Goal: Transaction & Acquisition: Purchase product/service

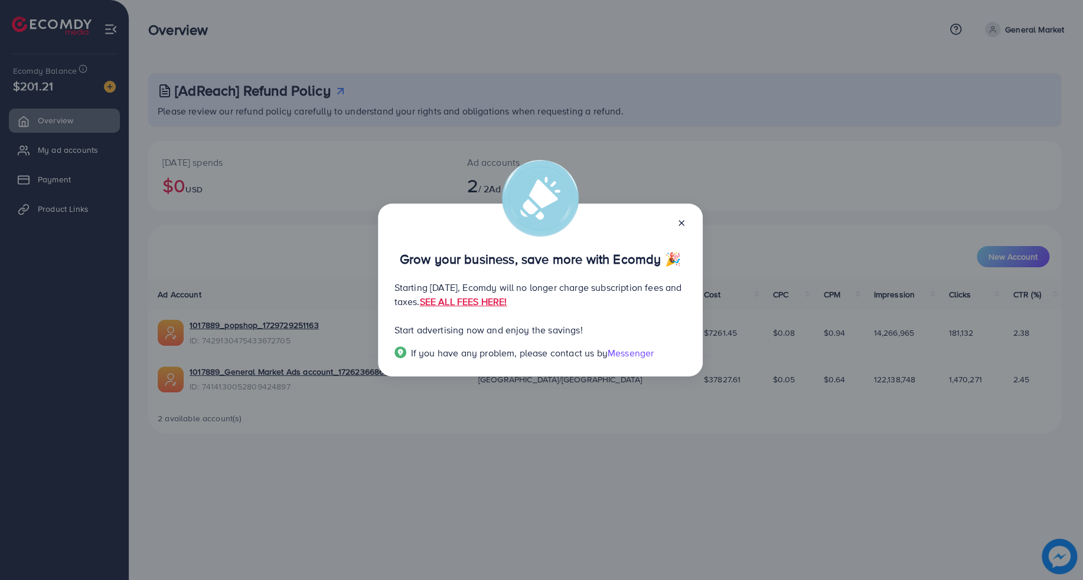
click at [546, 285] on p "Starting [DATE], Ecomdy will no longer charge subscription fees and taxes. SEE …" at bounding box center [540, 294] width 292 height 28
drag, startPoint x: 387, startPoint y: 285, endPoint x: 657, endPoint y: 288, distance: 269.8
click at [657, 288] on div "Grow your business, save more with Ecomdy 🎉 Starting [DATE], Ecomdy will no lon…" at bounding box center [540, 291] width 325 height 174
click at [657, 288] on p "Starting [DATE], Ecomdy will no longer charge subscription fees and taxes. SEE …" at bounding box center [540, 294] width 292 height 28
drag, startPoint x: 639, startPoint y: 306, endPoint x: 399, endPoint y: 301, distance: 239.8
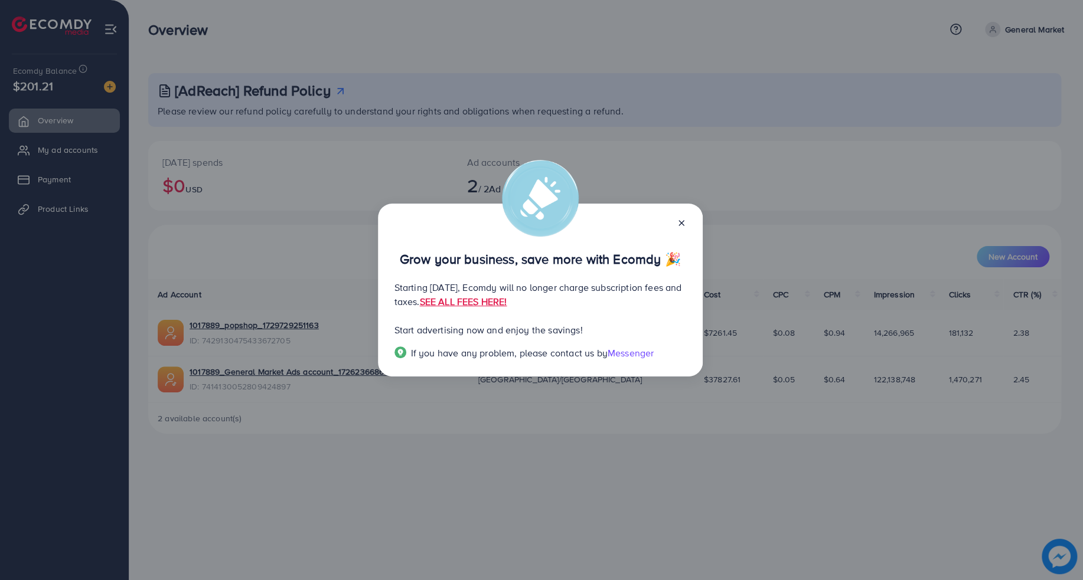
click at [399, 301] on p "Starting [DATE], Ecomdy will no longer charge subscription fees and taxes. SEE …" at bounding box center [540, 294] width 292 height 28
drag, startPoint x: 390, startPoint y: 303, endPoint x: 609, endPoint y: 293, distance: 219.9
click at [609, 293] on div "Grow your business, save more with Ecomdy 🎉 Starting [DATE], Ecomdy will no lon…" at bounding box center [540, 291] width 325 height 174
click at [612, 281] on p "Starting [DATE], Ecomdy will no longer charge subscription fees and taxes. SEE …" at bounding box center [540, 294] width 292 height 28
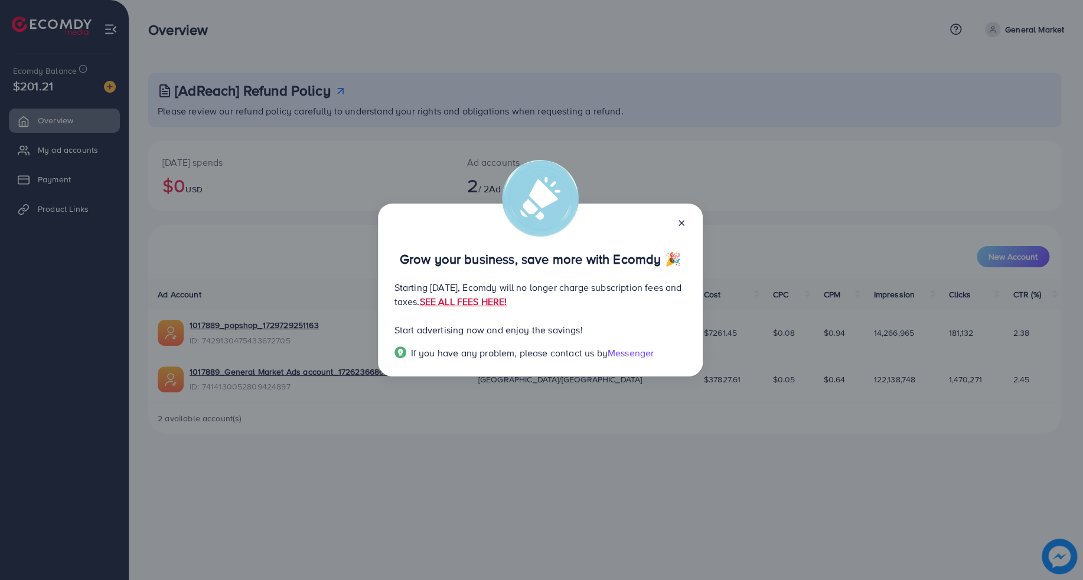
click at [507, 302] on link "SEE ALL FEES HERE!" at bounding box center [462, 301] width 87 height 13
click at [684, 217] on div at bounding box center [676, 223] width 19 height 14
click at [687, 220] on div "Grow your business, save more with Ecomdy 🎉 Starting [DATE], Ecomdy will no lon…" at bounding box center [540, 291] width 325 height 174
click at [682, 223] on line at bounding box center [681, 223] width 5 height 5
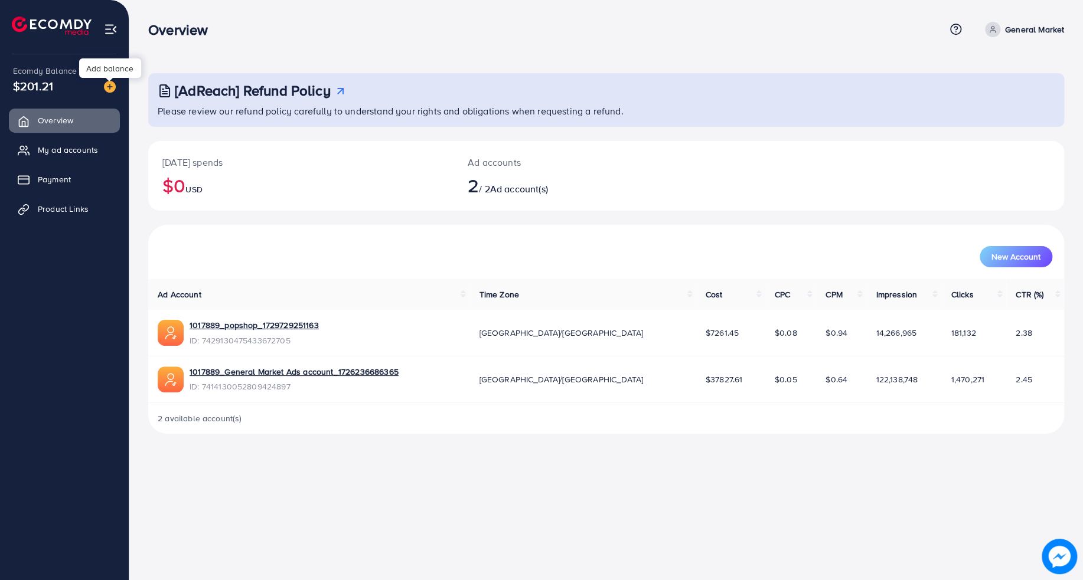
click at [112, 83] on img at bounding box center [110, 87] width 12 height 12
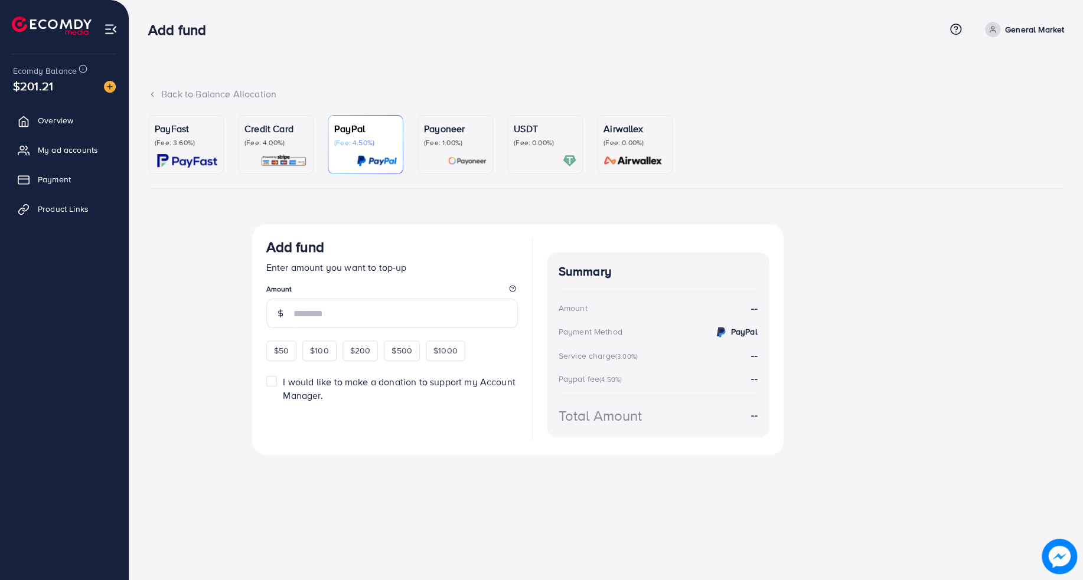
click at [538, 134] on p "USDT" at bounding box center [545, 129] width 63 height 14
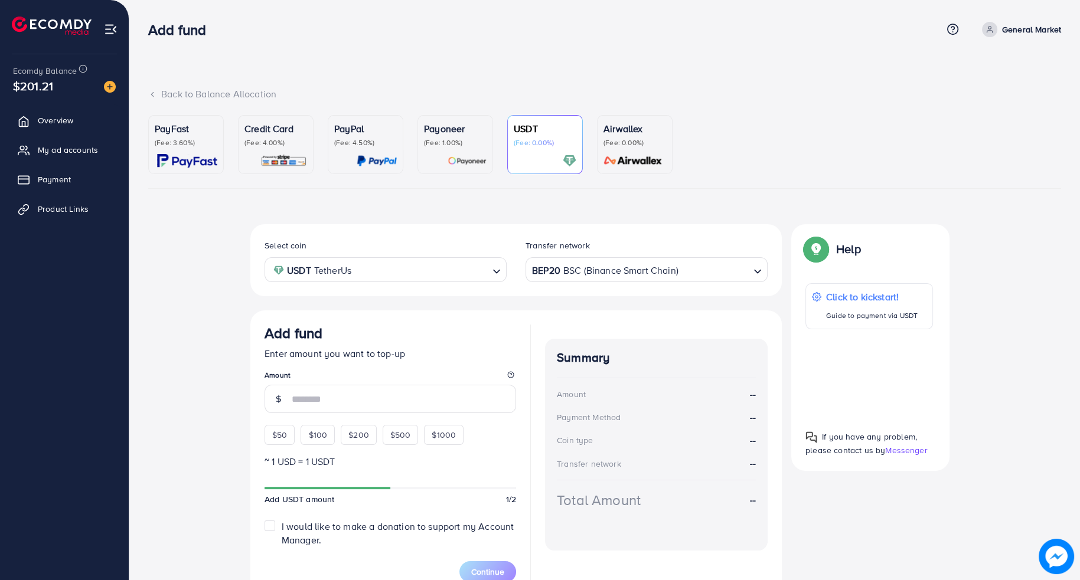
click at [366, 147] on p "(Fee: 4.50%)" at bounding box center [365, 142] width 63 height 9
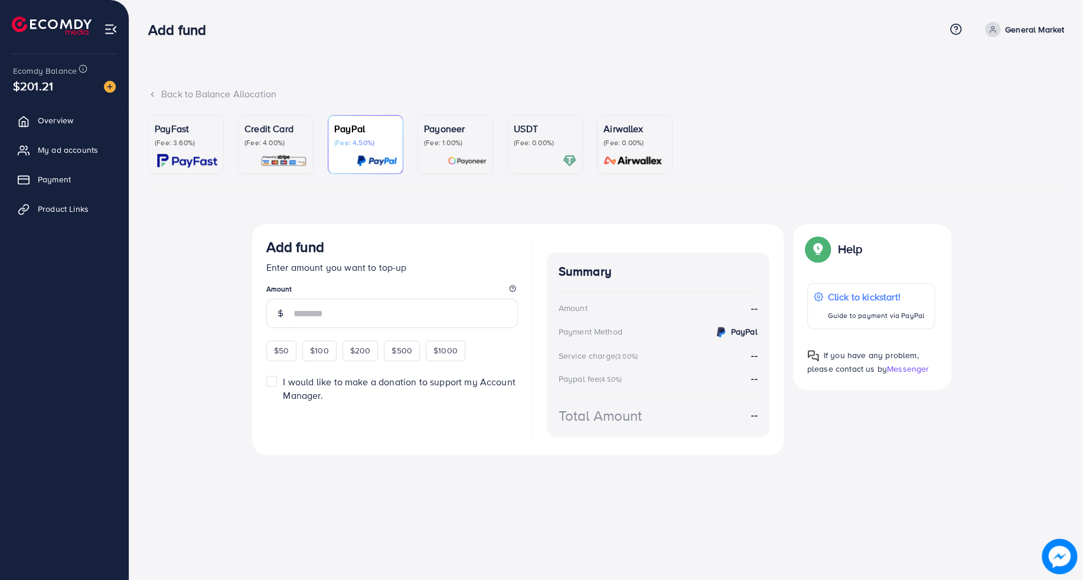
click at [556, 155] on div at bounding box center [545, 161] width 63 height 14
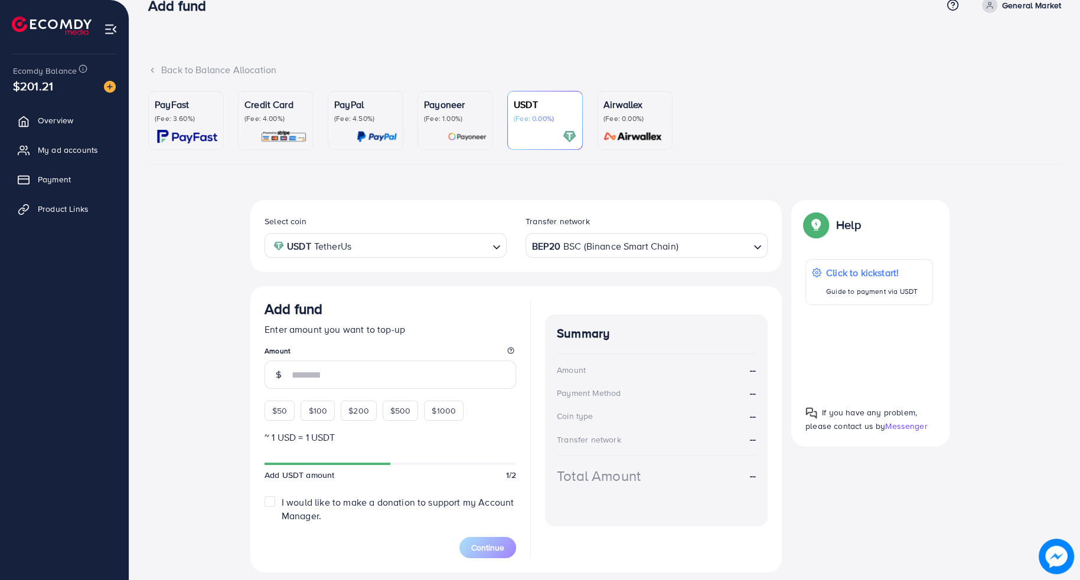
scroll to position [58, 0]
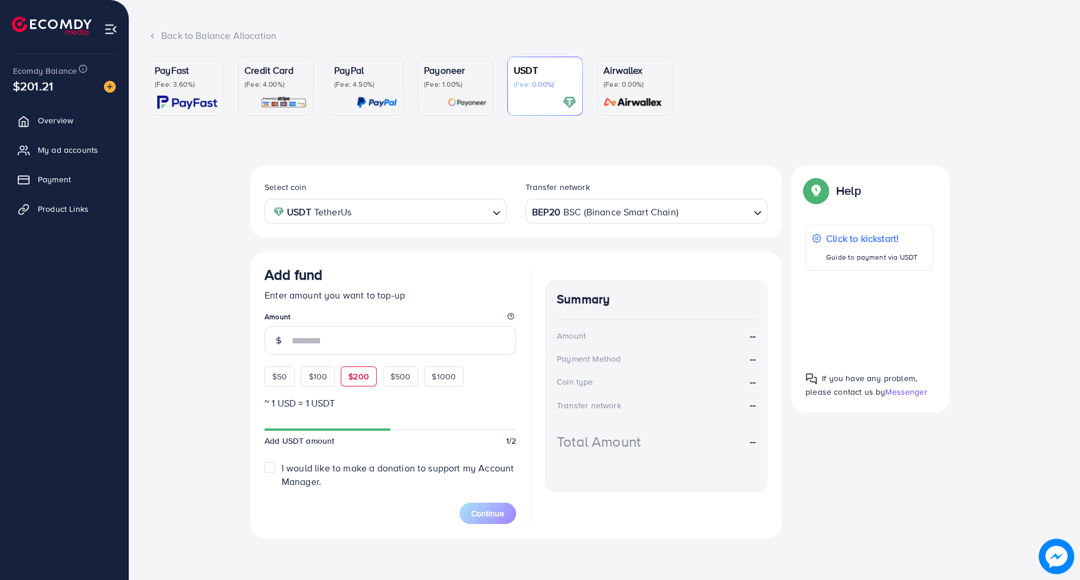
click at [360, 377] on span "$200" at bounding box center [358, 377] width 21 height 12
type input "***"
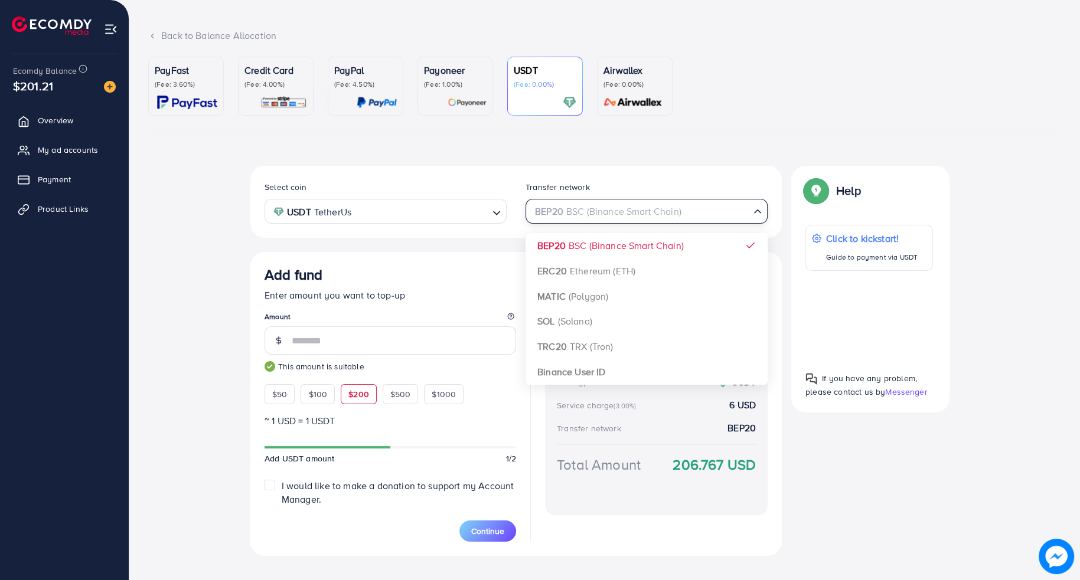
click at [581, 221] on div "BEP20 BSC (Binance Smart Chain) Loading..." at bounding box center [646, 211] width 242 height 24
click at [593, 372] on div "Select coin USDT TetherUs Loading... Transfer network BEP20 BSC (Binance Smart …" at bounding box center [515, 361] width 531 height 390
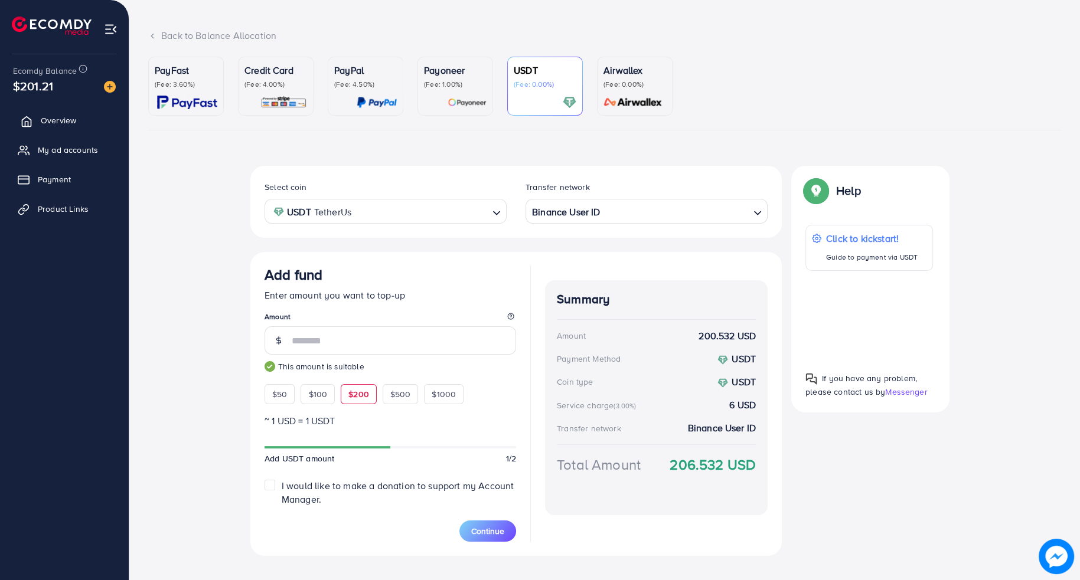
click at [67, 124] on span "Overview" at bounding box center [58, 121] width 35 height 12
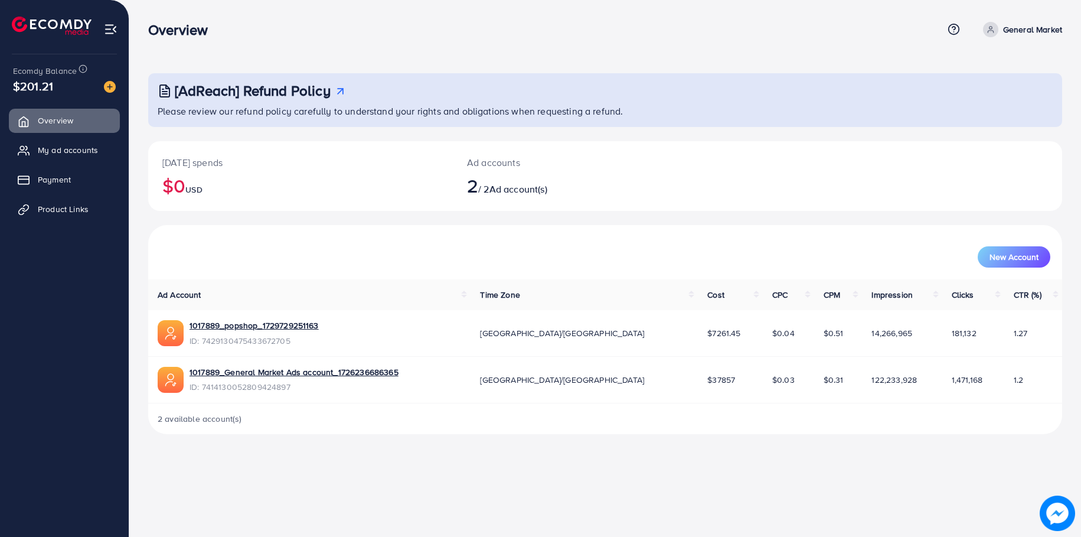
click at [60, 138] on ul "Overview My ad accounts Payment Product Links" at bounding box center [64, 169] width 129 height 130
click at [69, 155] on span "My ad accounts" at bounding box center [71, 150] width 60 height 12
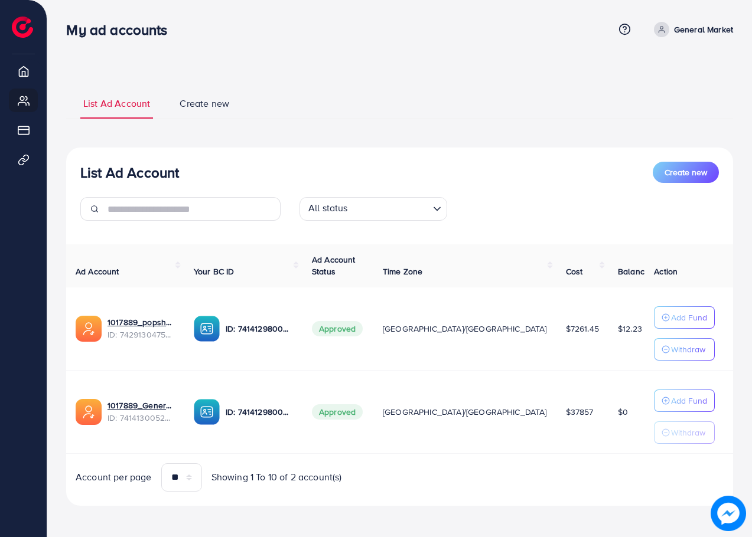
drag, startPoint x: 581, startPoint y: 61, endPoint x: 605, endPoint y: 3, distance: 62.5
click at [583, 57] on div "List Ad Account Create new List Ad Account Create new All status Loading... Ad …" at bounding box center [399, 269] width 704 height 539
click at [573, 115] on ul "List Ad Account Create new" at bounding box center [399, 103] width 667 height 32
click at [598, 135] on div "List Ad Account Create new List Ad Account Create new All status Loading... Ad …" at bounding box center [399, 296] width 667 height 419
click at [585, 112] on ul "List Ad Account Create new" at bounding box center [399, 103] width 667 height 32
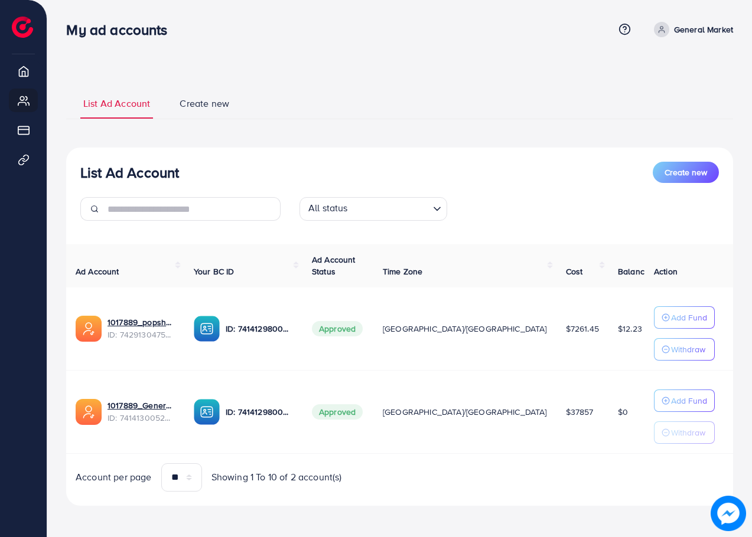
click at [495, 119] on ul "List Ad Account Create new" at bounding box center [399, 103] width 667 height 32
click at [550, 97] on ul "List Ad Account Create new" at bounding box center [399, 103] width 667 height 32
